Goal: Complete application form

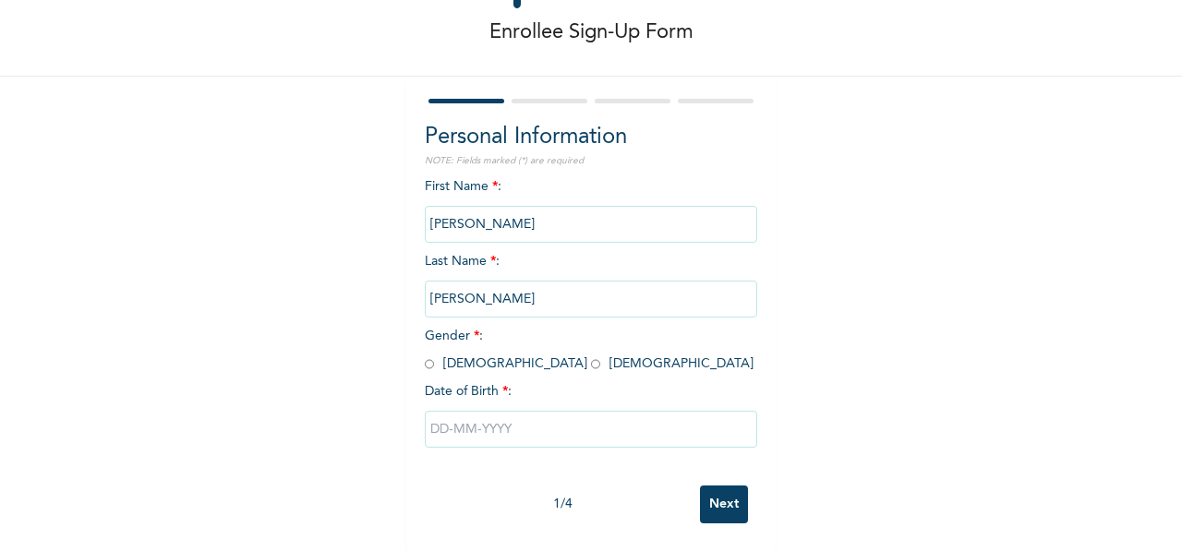
scroll to position [100, 0]
click at [425, 355] on input "radio" at bounding box center [429, 364] width 9 height 18
radio input "true"
click at [496, 433] on input "text" at bounding box center [591, 429] width 332 height 37
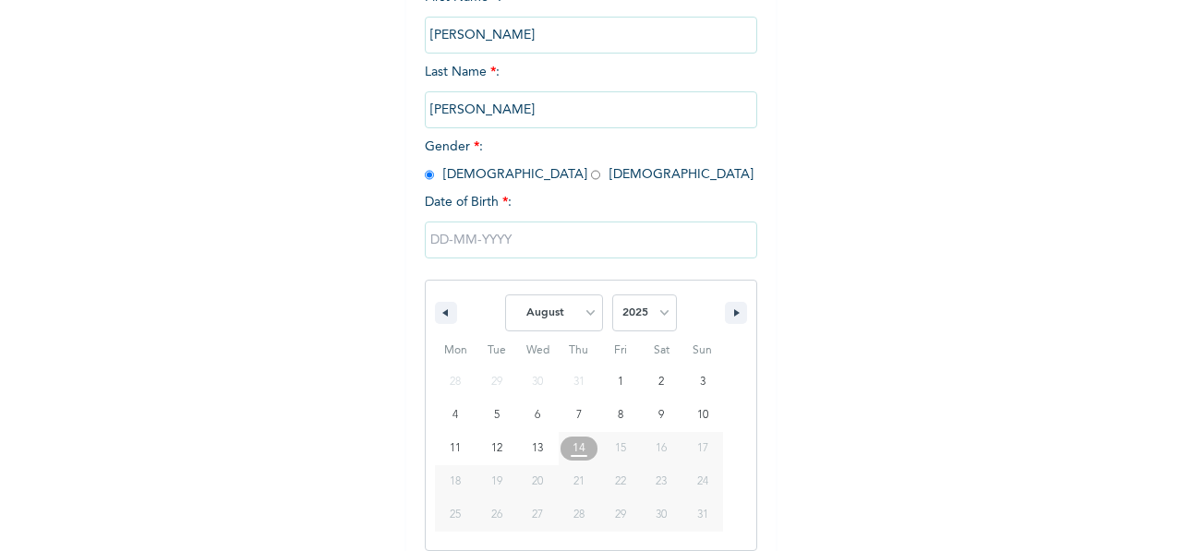
scroll to position [289, 0]
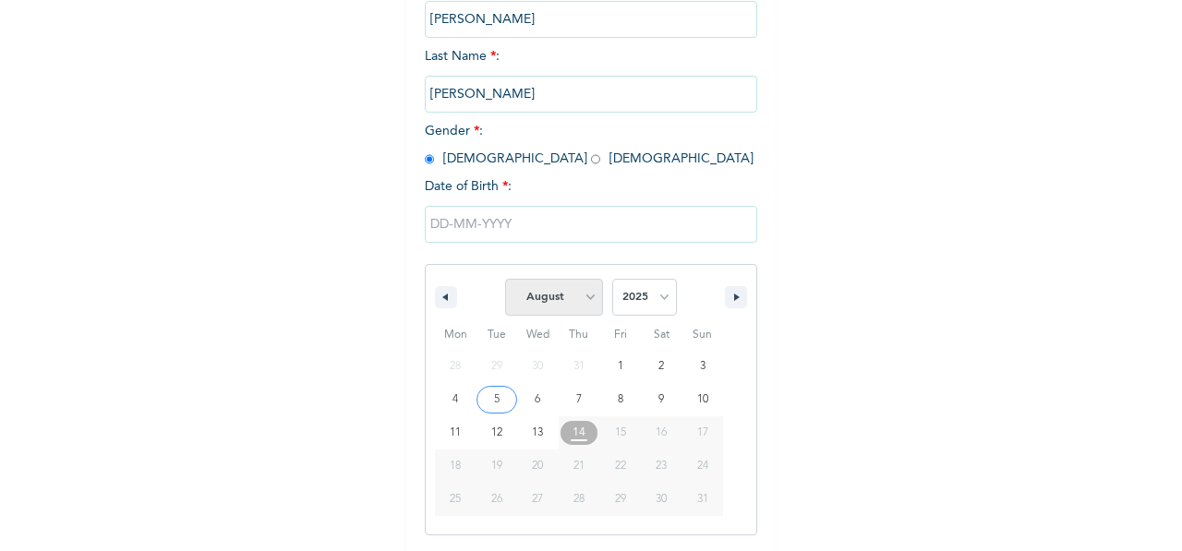
click at [589, 295] on select "January February March April May June July August September October November De…" at bounding box center [554, 297] width 98 height 37
select select "4"
click at [505, 281] on select "January February March April May June July August September October November De…" at bounding box center [554, 297] width 98 height 37
click at [660, 302] on select "2025 2024 2023 2022 2021 2020 2019 2018 2017 2016 2015 2014 2013 2012 2011 2010…" at bounding box center [644, 297] width 65 height 37
select select "1999"
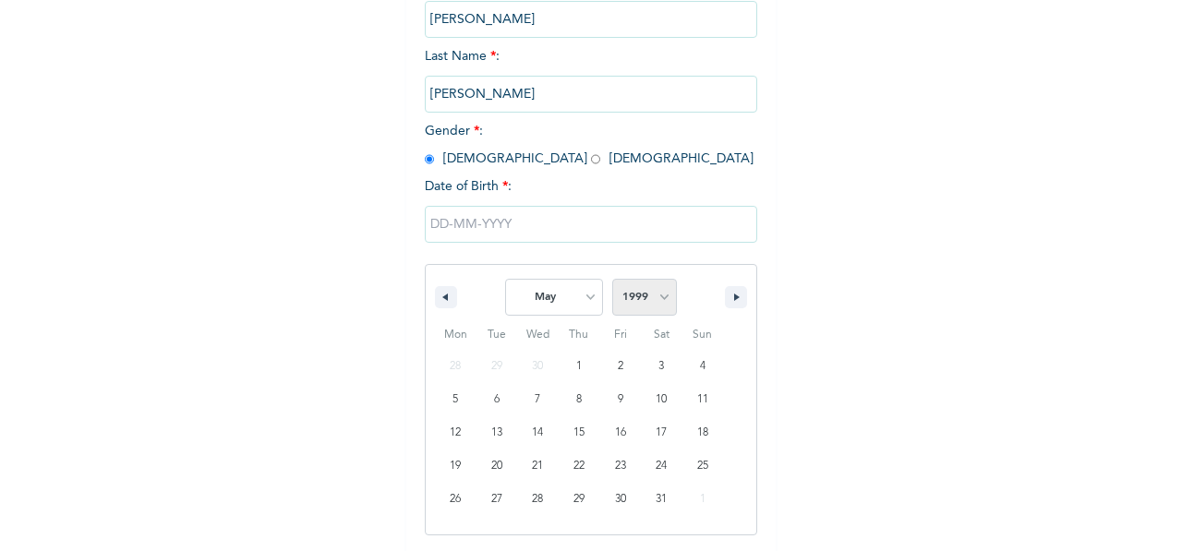
click at [612, 281] on select "2025 2024 2023 2022 2021 2020 2019 2018 2017 2016 2015 2014 2013 2012 2011 2010…" at bounding box center [644, 297] width 65 height 37
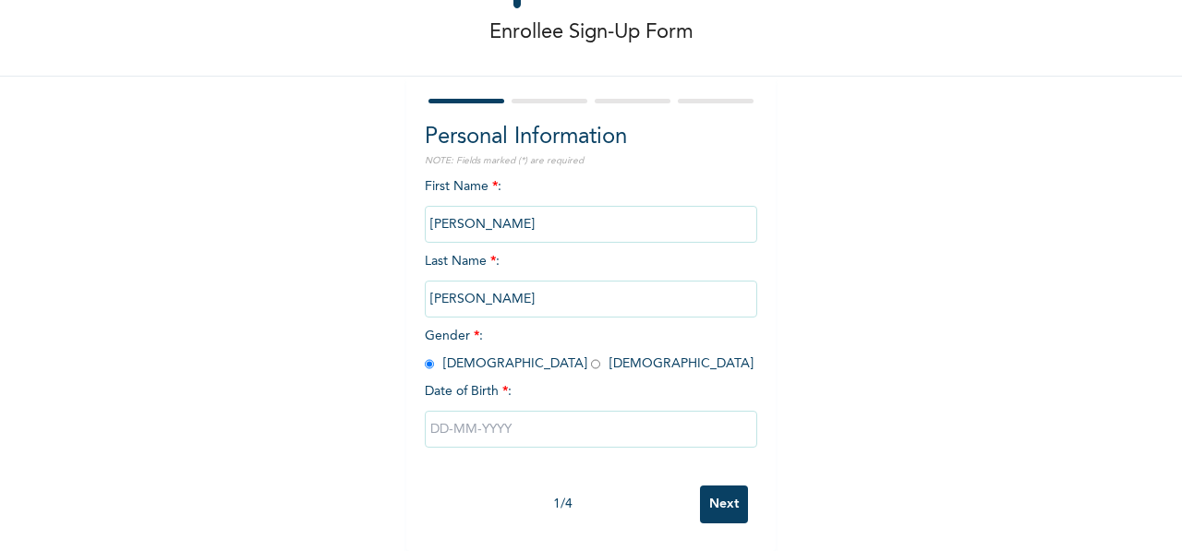
scroll to position [100, 0]
click at [711, 500] on input "Next" at bounding box center [724, 505] width 48 height 38
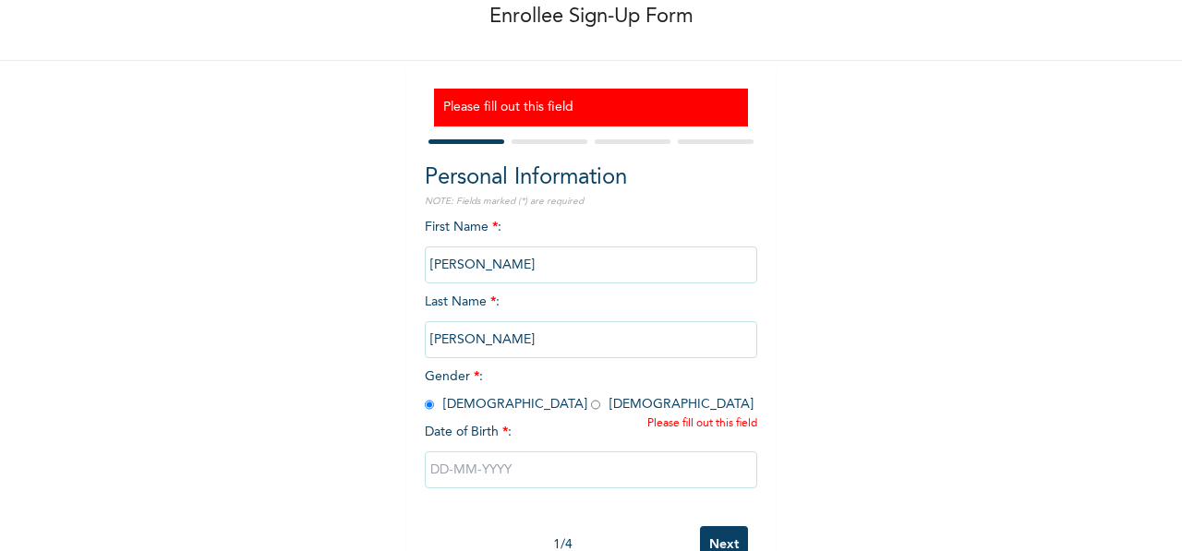
click at [514, 465] on input "text" at bounding box center [591, 470] width 332 height 37
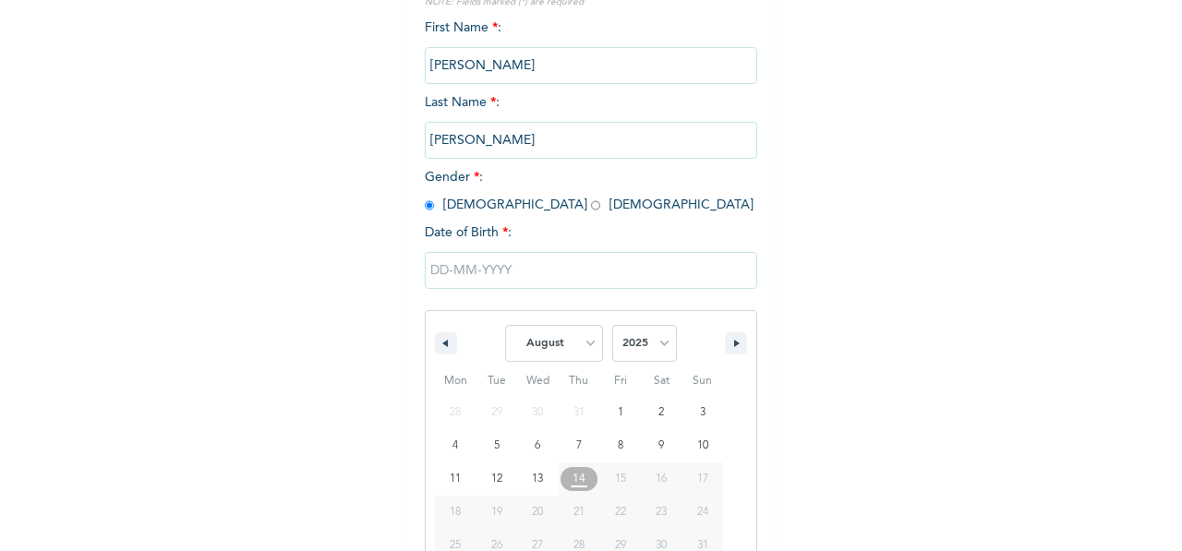
scroll to position [345, 0]
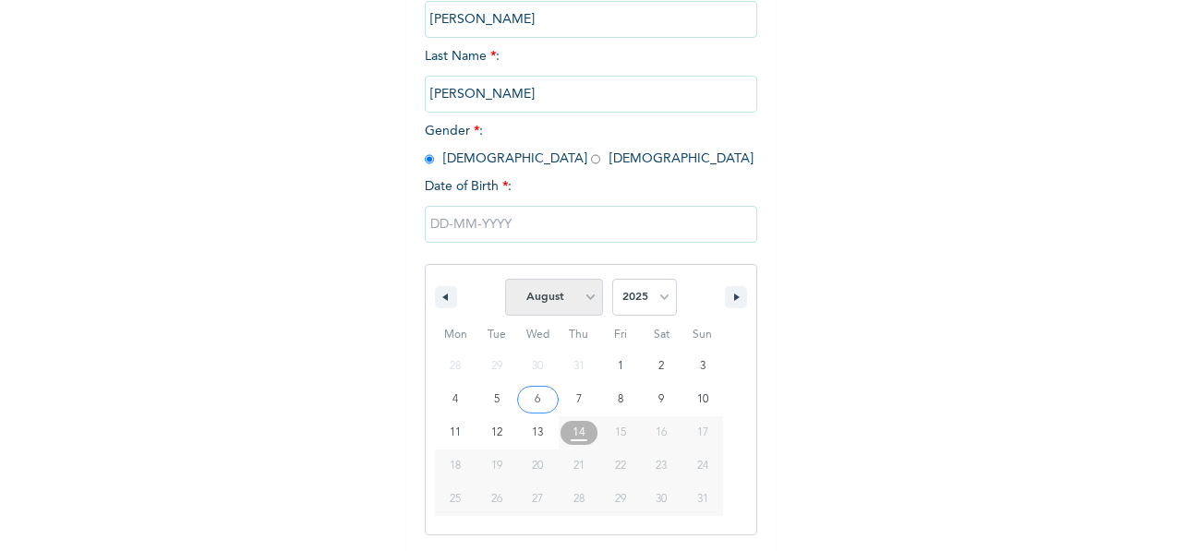
click at [582, 304] on select "January February March April May June July August September October November De…" at bounding box center [554, 297] width 98 height 37
select select "4"
click at [505, 281] on select "January February March April May June July August September October November De…" at bounding box center [554, 297] width 98 height 37
click at [652, 297] on select "2025 2024 2023 2022 2021 2020 2019 2018 2017 2016 2015 2014 2013 2012 2011 2010…" at bounding box center [644, 297] width 65 height 37
select select "1999"
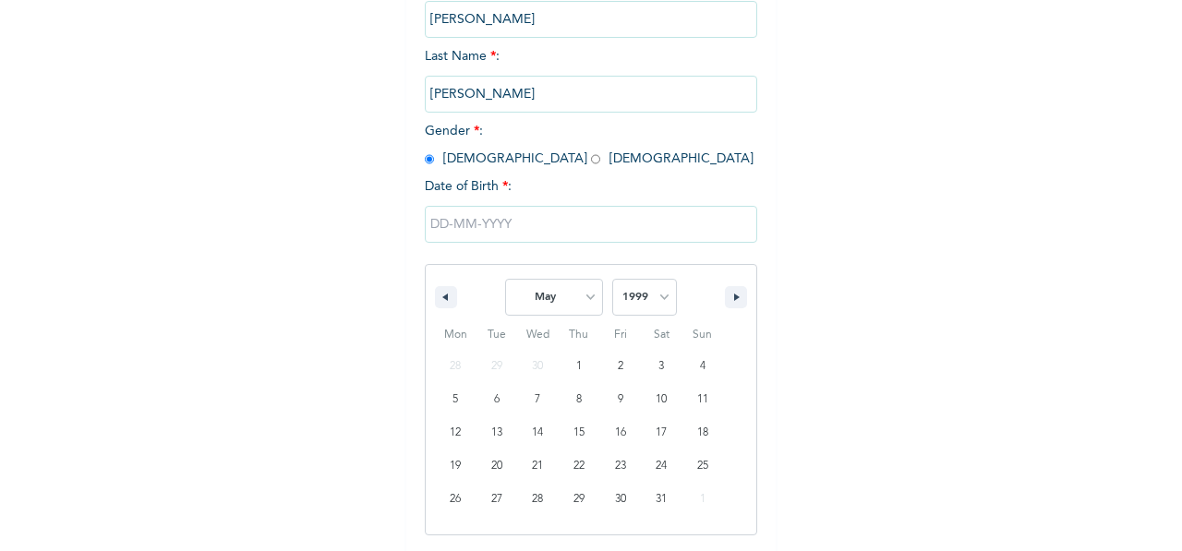
click at [612, 281] on select "2025 2024 2023 2022 2021 2020 2019 2018 2017 2016 2015 2014 2013 2012 2011 2010…" at bounding box center [644, 297] width 65 height 37
type input "[DATE]"
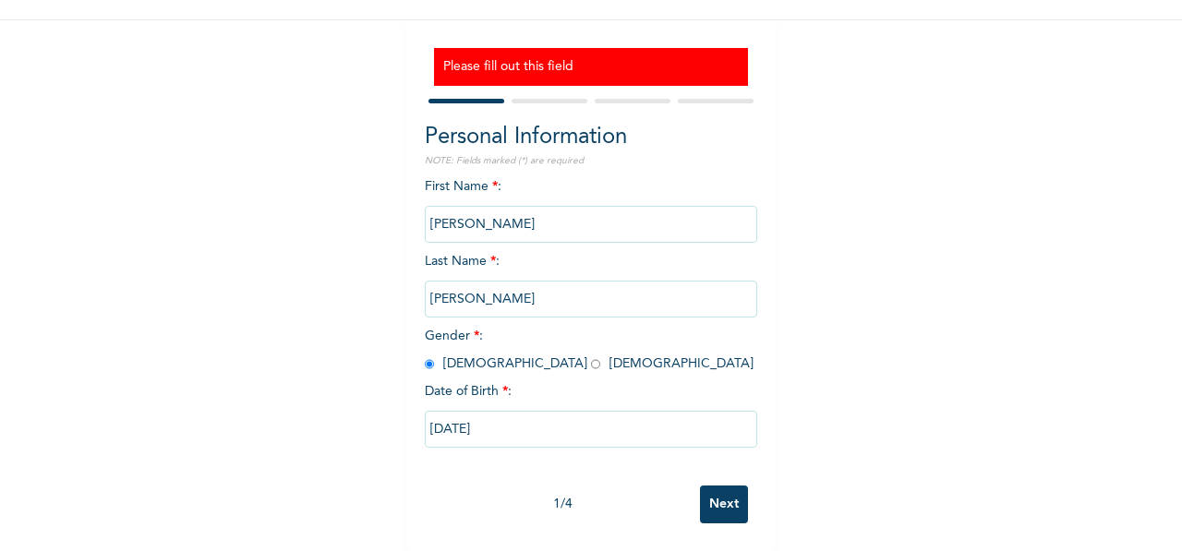
click at [517, 206] on input "[PERSON_NAME]" at bounding box center [591, 224] width 332 height 37
click at [718, 488] on input "Next" at bounding box center [724, 505] width 48 height 38
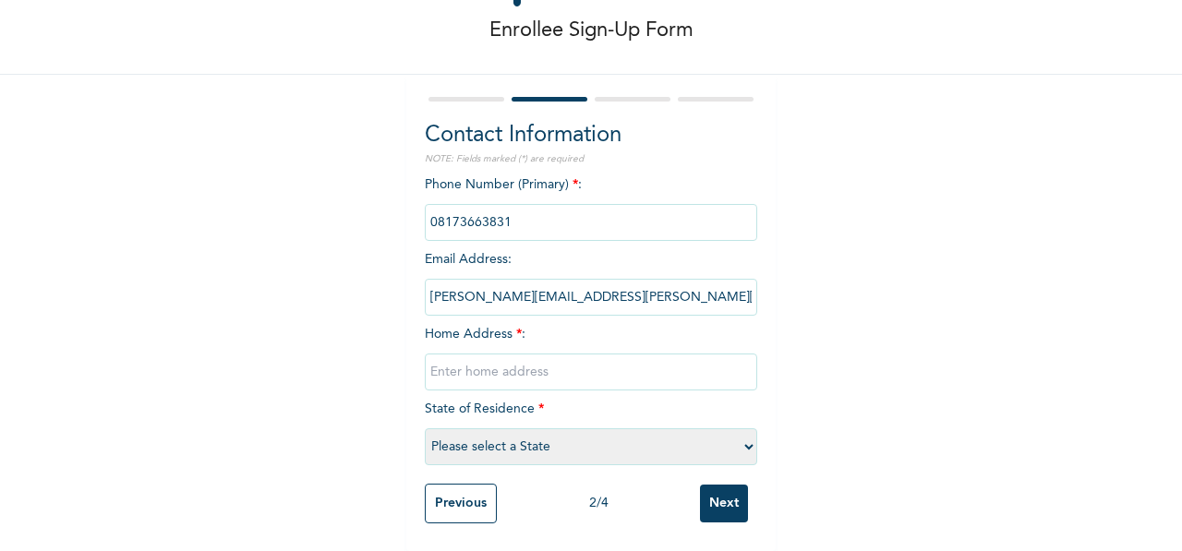
scroll to position [102, 0]
